Goal: Information Seeking & Learning: Learn about a topic

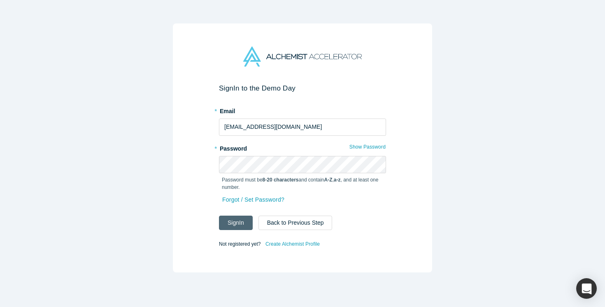
click at [243, 224] on button "Sign In" at bounding box center [236, 223] width 34 height 14
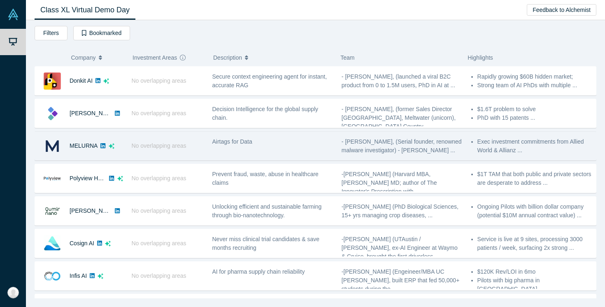
scroll to position [548, 0]
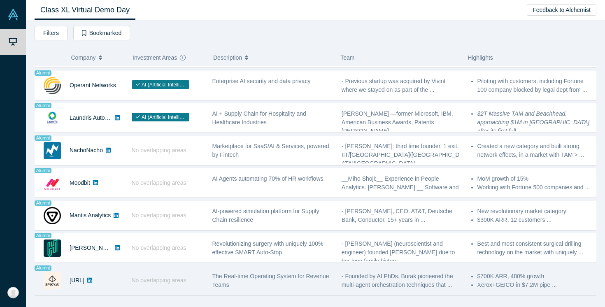
click at [253, 282] on div "The Real-time Operating System for Revenue Teams" at bounding box center [272, 280] width 121 height 17
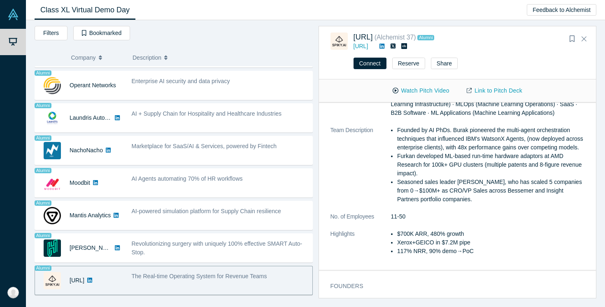
scroll to position [99, 0]
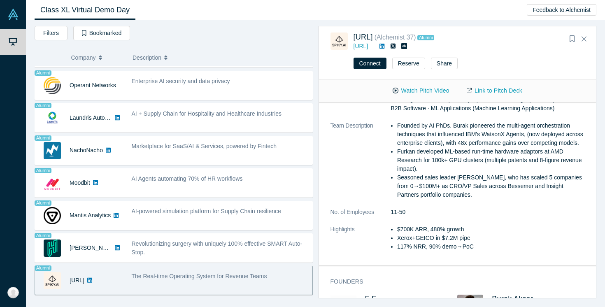
click at [441, 163] on li "Furkan developed ML-based run-time hardware adaptors at AMD Research for 100k+ …" at bounding box center [490, 160] width 187 height 26
click at [459, 251] on li "117% NRR, 90% demo→PoC" at bounding box center [490, 247] width 187 height 9
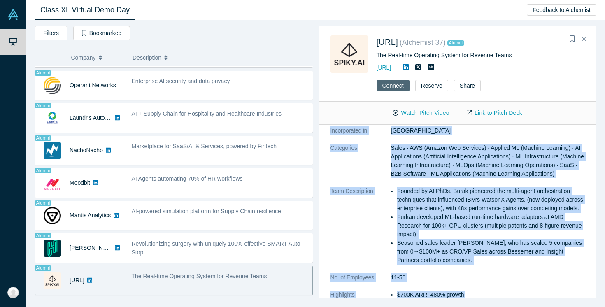
scroll to position [0, 0]
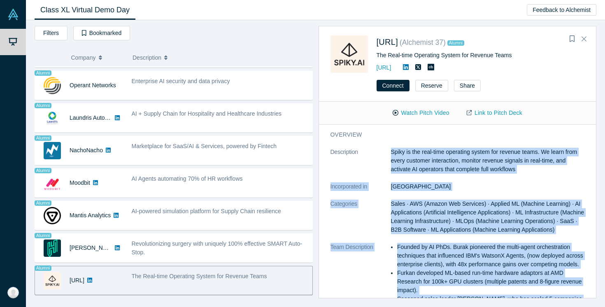
drag, startPoint x: 477, startPoint y: 256, endPoint x: 378, endPoint y: 152, distance: 143.3
click at [378, 152] on dl "Description Spiky is the real-time operating system for revenue teams. We learn…" at bounding box center [458, 264] width 254 height 233
copy dl "Lorem ip dol sita-cons adipiscin elitse doe tempori utlab. Et dolor magn aliqu …"
